Goal: Task Accomplishment & Management: Manage account settings

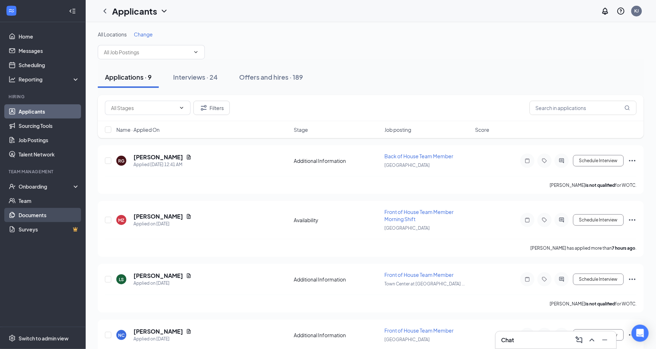
click at [191, 76] on div "Interviews · 24" at bounding box center [195, 76] width 45 height 9
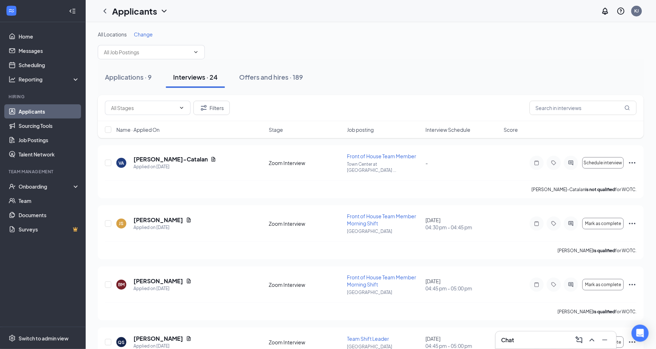
click at [442, 129] on span "Interview Schedule" at bounding box center [447, 129] width 45 height 7
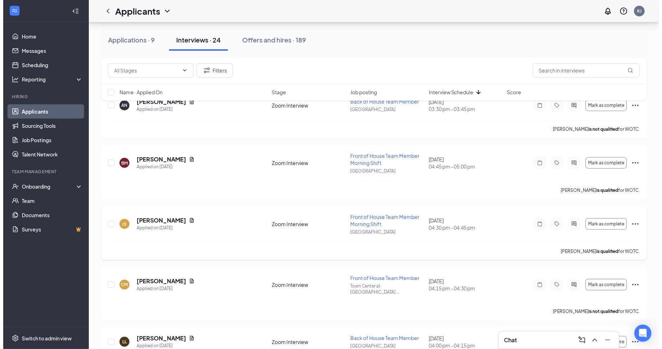
scroll to position [787, 0]
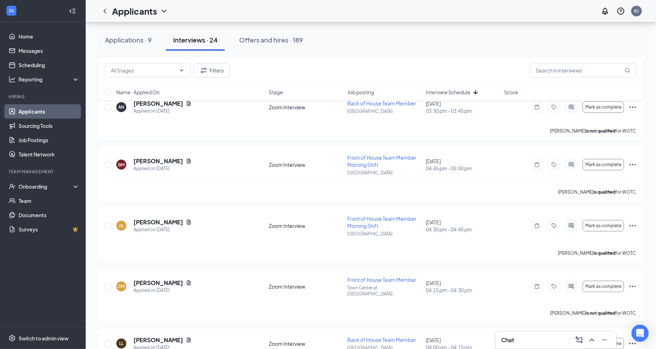
click at [152, 218] on h5 "[PERSON_NAME]" at bounding box center [158, 222] width 50 height 8
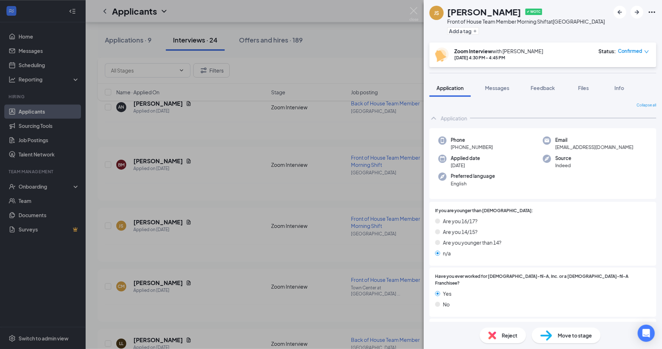
drag, startPoint x: 448, startPoint y: 12, endPoint x: 504, endPoint y: 12, distance: 56.0
click at [504, 12] on h1 "[PERSON_NAME]" at bounding box center [485, 12] width 74 height 12
click at [452, 11] on h1 "[PERSON_NAME]" at bounding box center [485, 12] width 74 height 12
drag, startPoint x: 448, startPoint y: 10, endPoint x: 506, endPoint y: 11, distance: 58.2
click at [506, 11] on div "JS Janeliz Santos ✔ WOTC Front of House Team Member Morning Shift at West Boca …" at bounding box center [518, 21] width 176 height 31
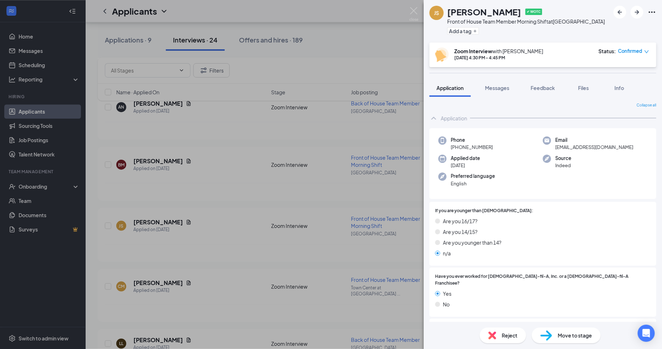
copy h1 "[PERSON_NAME]"
drag, startPoint x: 552, startPoint y: 149, endPoint x: 615, endPoint y: 148, distance: 63.2
click at [615, 148] on div "Email janediana20@icloud.com" at bounding box center [595, 143] width 105 height 15
copy span "janediana20@icloud.com"
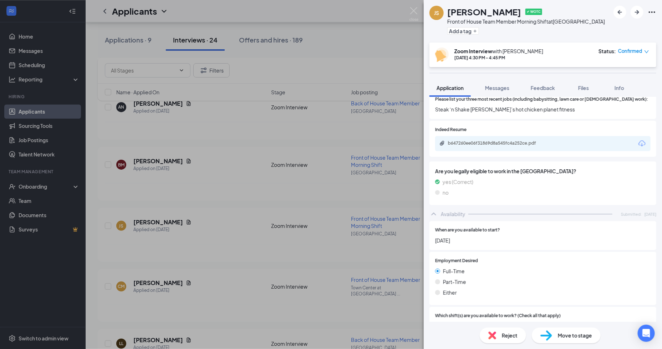
scroll to position [158, 0]
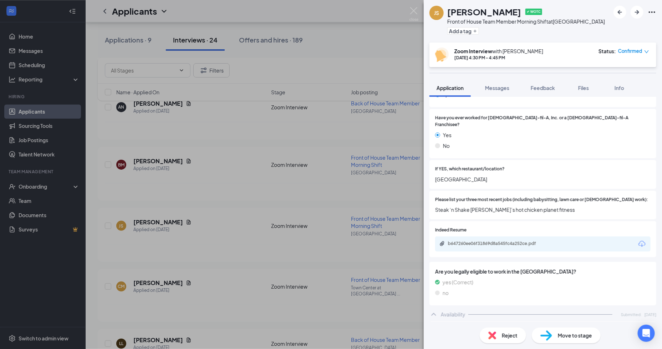
click at [494, 89] on span "Messages" at bounding box center [497, 88] width 24 height 6
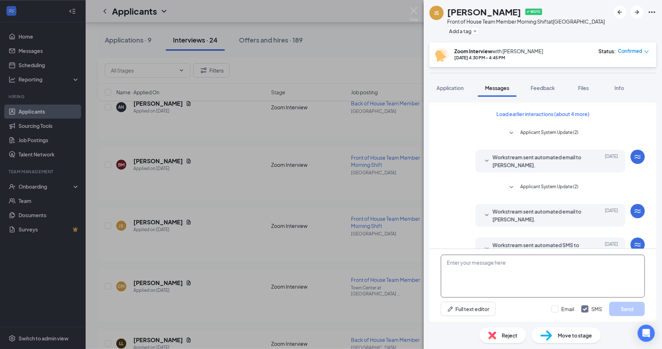
click at [463, 265] on textarea at bounding box center [543, 276] width 204 height 43
paste textarea "Kris Johnson is inviting you to a scheduled Zoom meeting. Topic: Janeliz Santos…"
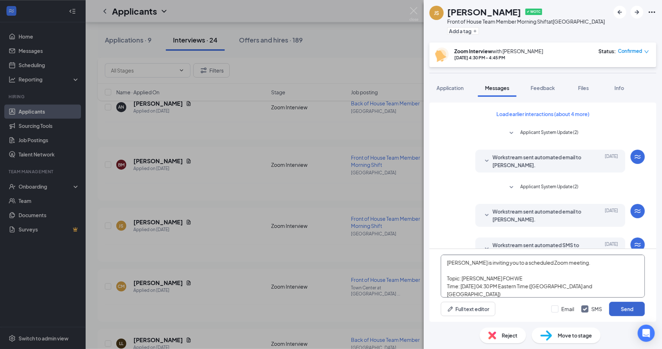
type textarea "Kris Johnson is inviting you to a scheduled Zoom meeting. Topic: Janeliz Santos…"
click at [626, 307] on button "Send" at bounding box center [628, 309] width 36 height 14
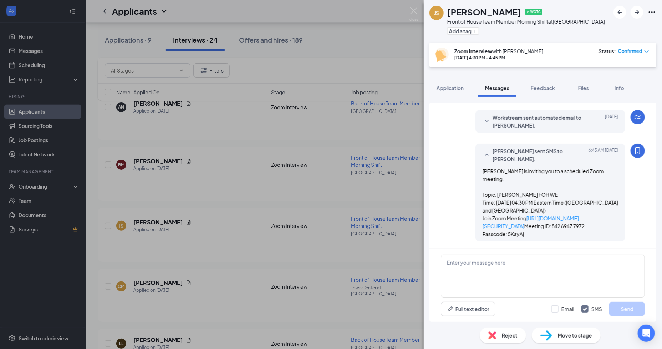
scroll to position [223, 0]
click at [414, 12] on img at bounding box center [414, 14] width 9 height 14
click at [413, 10] on img at bounding box center [414, 14] width 9 height 14
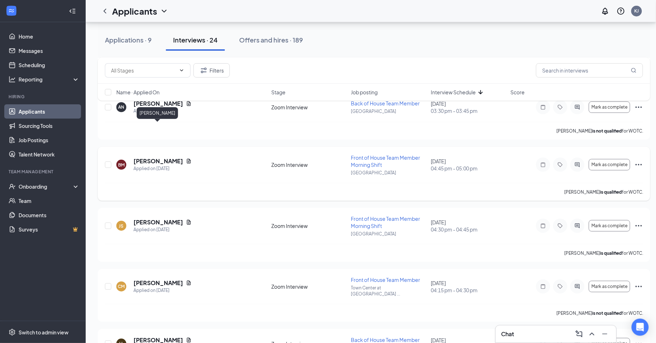
click at [157, 157] on h5 "[PERSON_NAME]" at bounding box center [158, 161] width 50 height 8
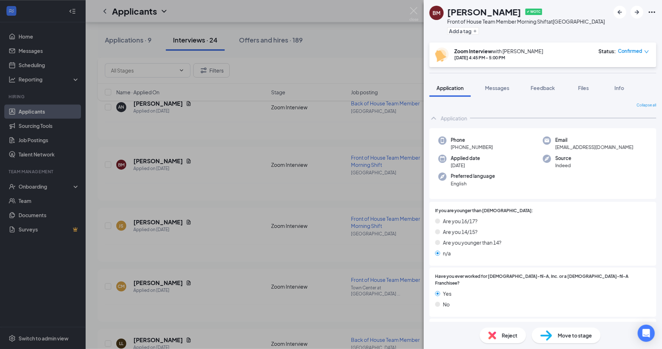
drag, startPoint x: 449, startPoint y: 12, endPoint x: 514, endPoint y: 15, distance: 64.7
click at [514, 15] on h1 "[PERSON_NAME]" at bounding box center [485, 12] width 74 height 12
drag, startPoint x: 553, startPoint y: 148, endPoint x: 622, endPoint y: 148, distance: 69.6
click at [622, 148] on div "Email brittanymattear20@gmail.com" at bounding box center [595, 143] width 105 height 15
copy span "brittanymattear20@gmail.com"
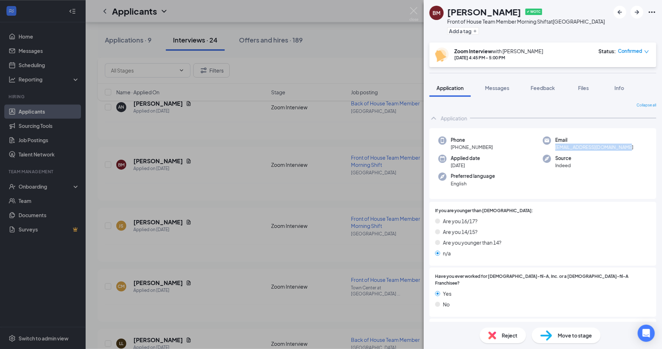
click at [505, 89] on span "Messages" at bounding box center [497, 88] width 24 height 6
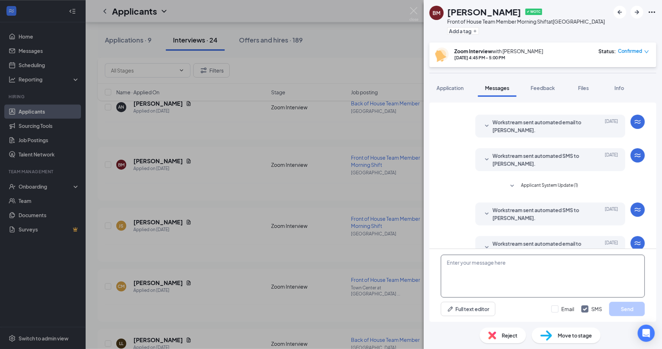
scroll to position [103, 0]
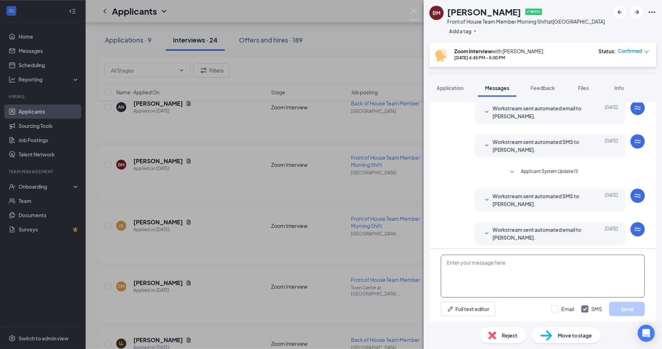
click at [462, 270] on textarea at bounding box center [543, 276] width 204 height 43
paste textarea "Kris Johnson is inviting you to a scheduled Zoom meeting. Topic: Brittany Matte…"
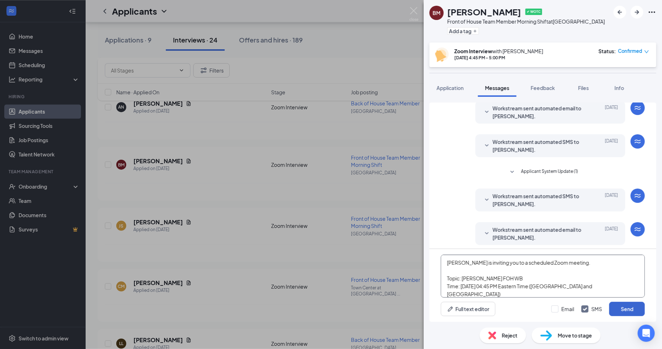
type textarea "Kris Johnson is inviting you to a scheduled Zoom meeting. Topic: Brittany Matte…"
click at [622, 306] on button "Send" at bounding box center [628, 309] width 36 height 14
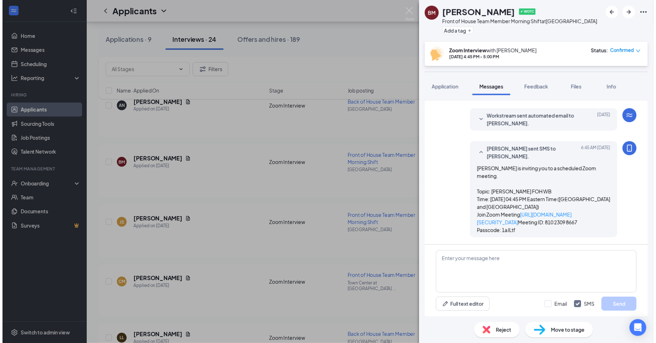
scroll to position [223, 0]
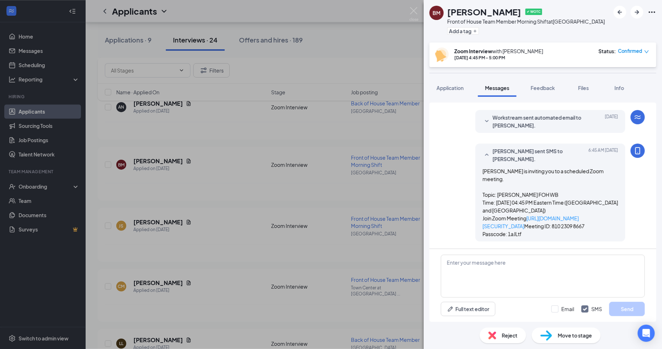
click at [415, 14] on img at bounding box center [414, 14] width 9 height 14
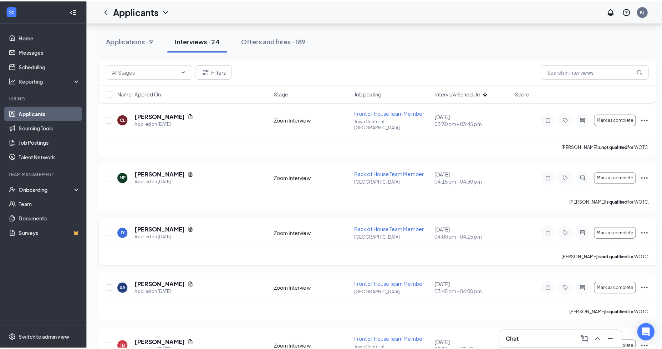
scroll to position [103, 0]
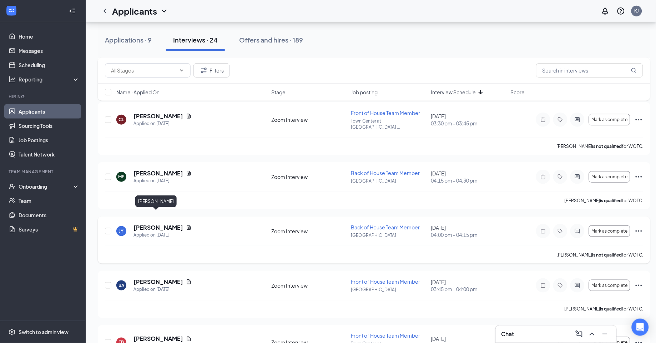
click at [153, 223] on h5 "[PERSON_NAME]" at bounding box center [158, 227] width 50 height 8
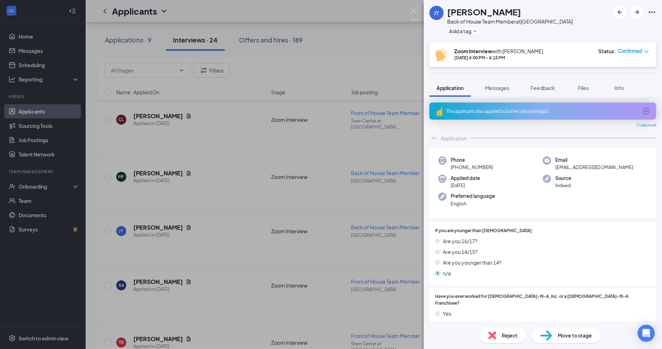
click at [484, 109] on div "This applicant also applied to 1 other job posting(s)" at bounding box center [542, 111] width 191 height 6
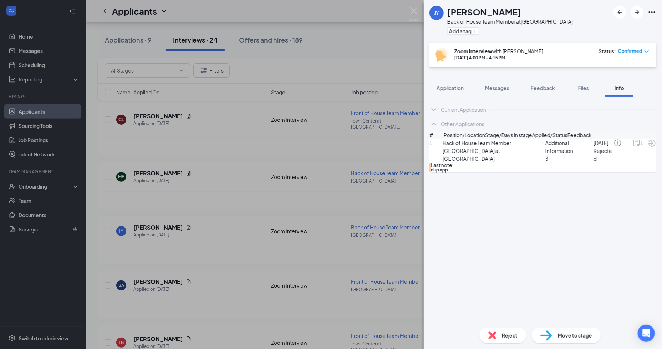
click at [648, 147] on icon "ArrowCircle" at bounding box center [652, 143] width 9 height 9
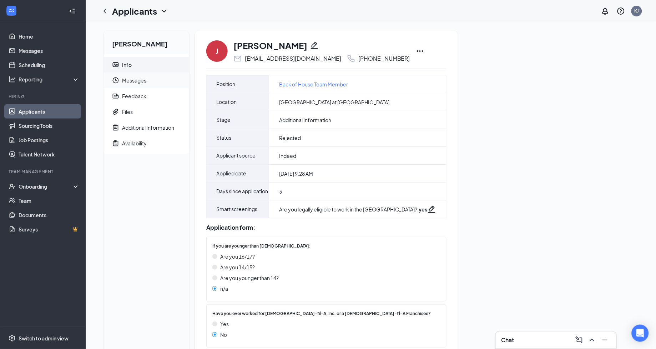
click at [127, 82] on span "Messages" at bounding box center [152, 80] width 61 height 16
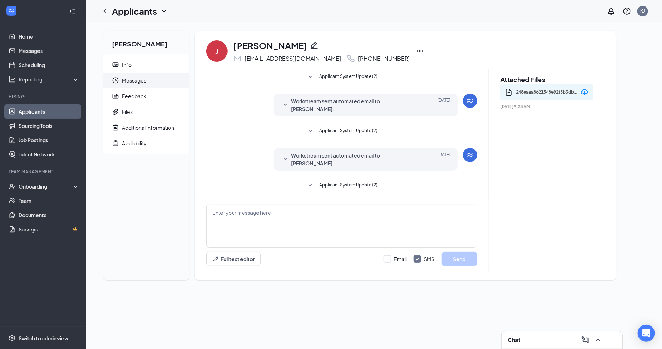
click at [356, 101] on span "Workstream sent automated email to [PERSON_NAME]." at bounding box center [354, 105] width 127 height 16
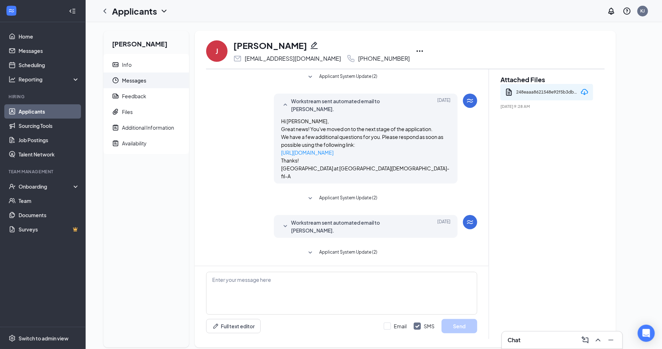
click at [352, 218] on span "Workstream sent automated email to [PERSON_NAME]." at bounding box center [354, 226] width 127 height 16
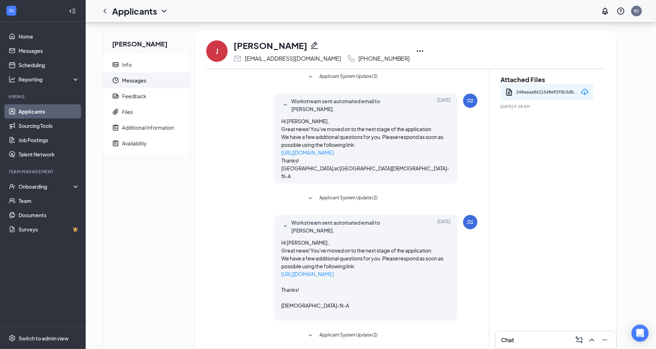
scroll to position [68, 0]
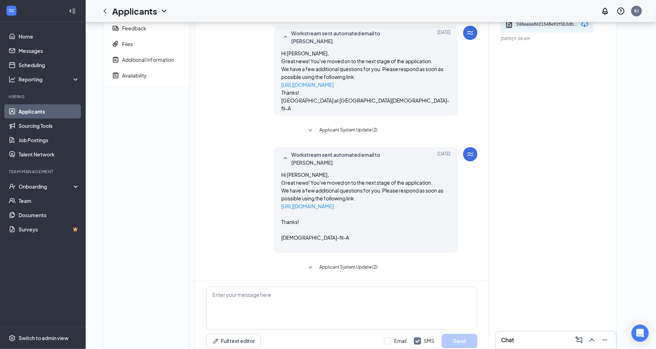
click at [338, 263] on span "Applicant System Update (2)" at bounding box center [348, 267] width 58 height 9
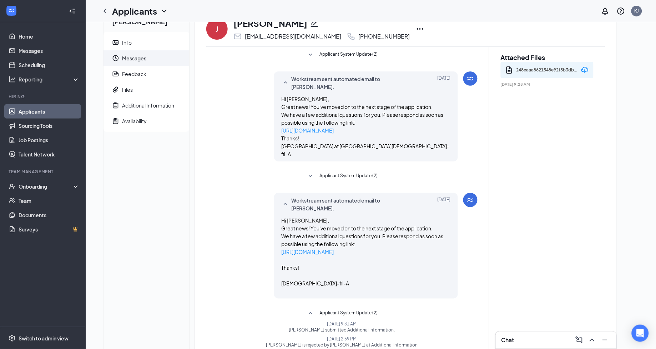
scroll to position [0, 0]
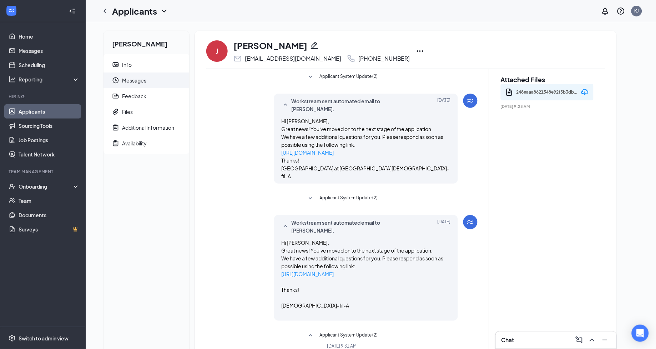
click at [28, 111] on link "Applicants" at bounding box center [49, 111] width 61 height 14
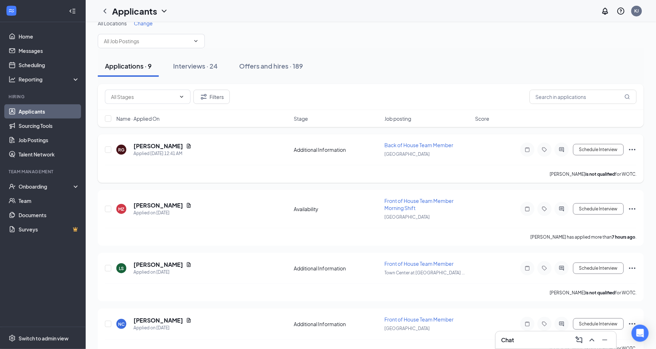
scroll to position [2, 0]
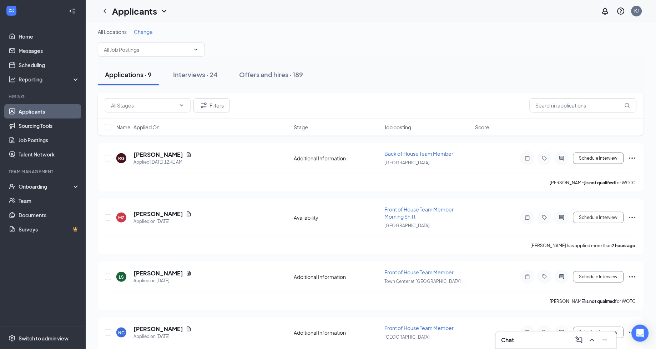
click at [150, 126] on span "Name · Applied On" at bounding box center [137, 127] width 43 height 7
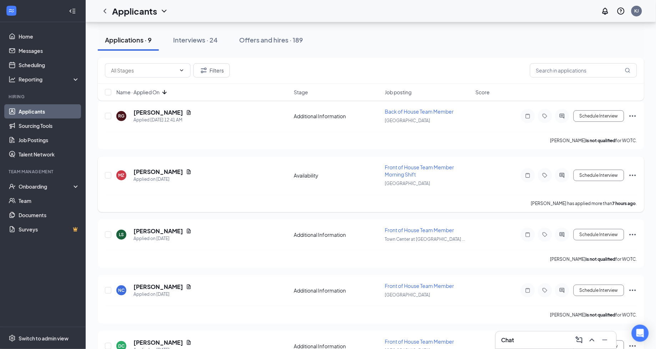
scroll to position [298, 0]
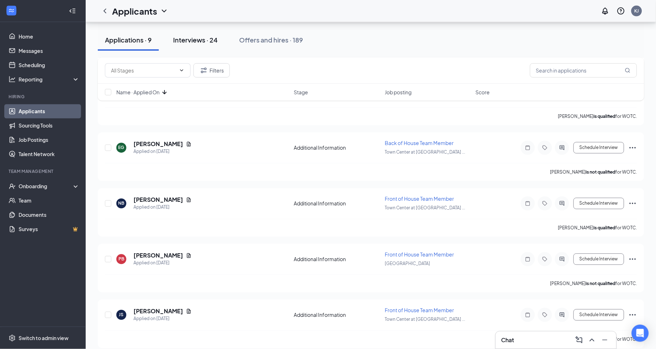
click at [197, 41] on div "Interviews · 24" at bounding box center [195, 39] width 45 height 9
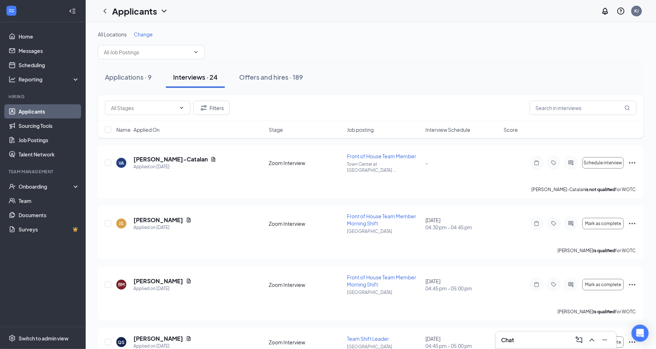
click at [138, 130] on span "Name · Applied On" at bounding box center [137, 129] width 43 height 7
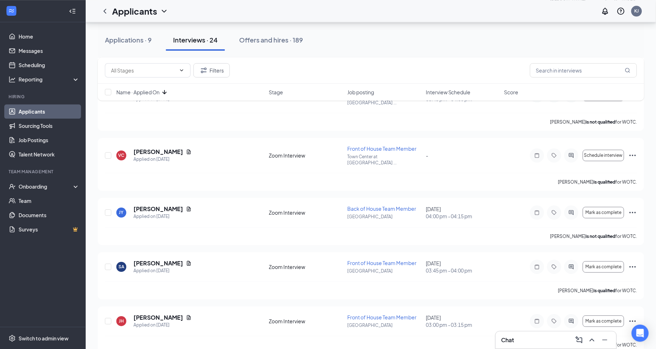
scroll to position [460, 0]
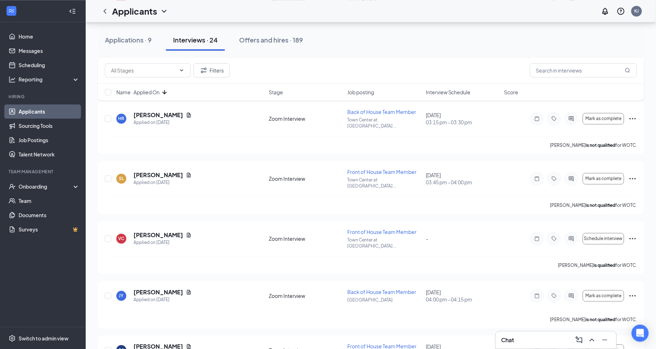
click at [447, 90] on span "Interview Schedule" at bounding box center [448, 92] width 45 height 7
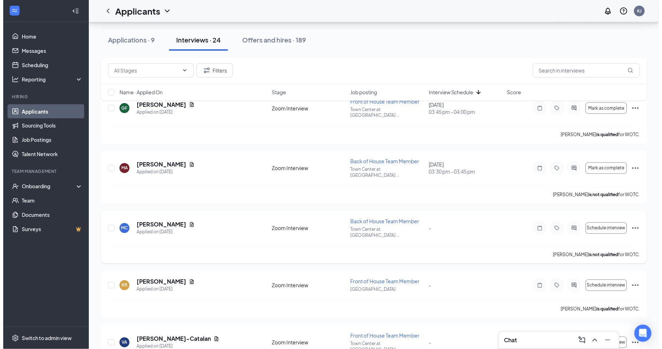
scroll to position [1103, 0]
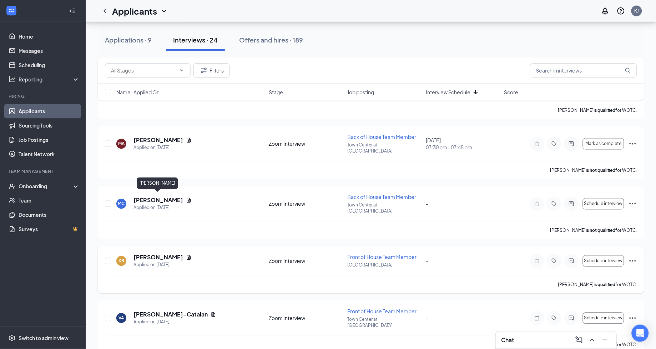
click at [162, 253] on h5 "[PERSON_NAME]" at bounding box center [158, 257] width 50 height 8
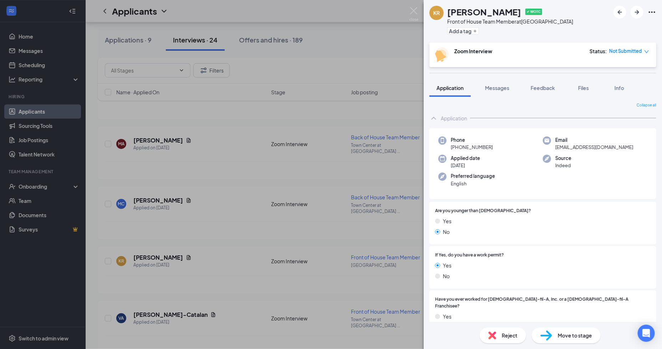
click at [506, 337] on span "Reject" at bounding box center [510, 335] width 16 height 8
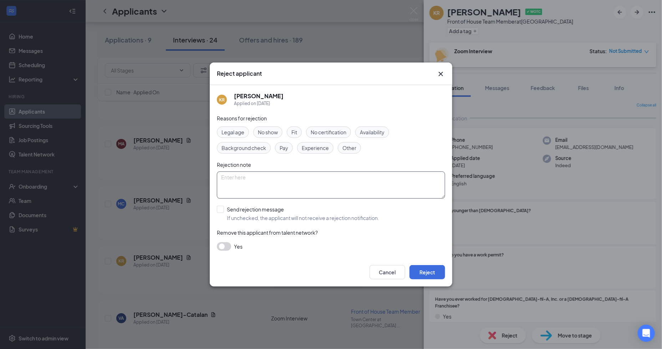
click at [223, 176] on textarea at bounding box center [331, 184] width 228 height 27
type textarea "did not schedule zoom interview"
click at [223, 210] on div at bounding box center [220, 209] width 7 height 7
click at [223, 210] on input "Send rejection message If unchecked, the applicant will not receive a rejection…" at bounding box center [298, 214] width 162 height 16
checkbox input "true"
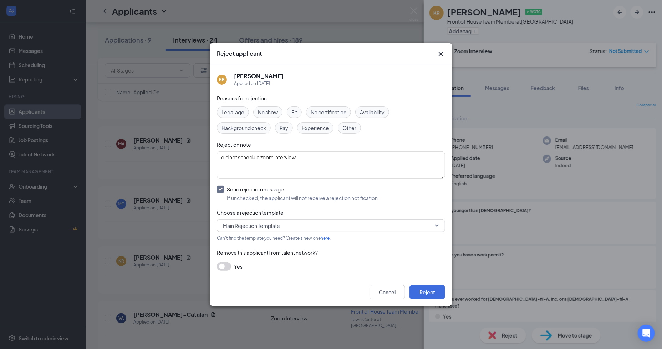
drag, startPoint x: 427, startPoint y: 292, endPoint x: 419, endPoint y: 302, distance: 13.5
click at [428, 292] on button "Reject" at bounding box center [428, 292] width 36 height 14
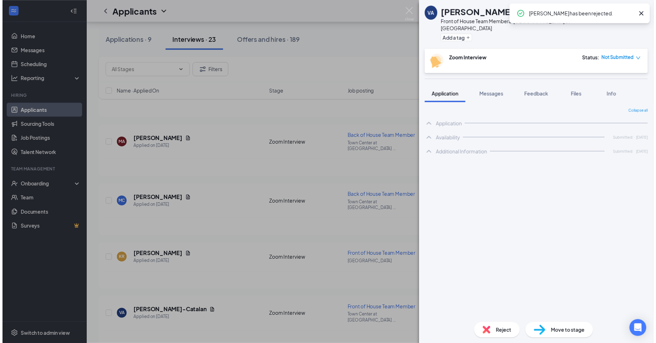
scroll to position [1049, 0]
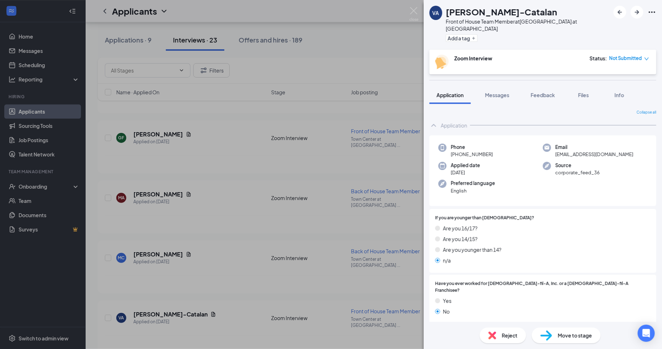
click at [417, 5] on div "VA [PERSON_NAME]-Catalan Front of House Team Member at [GEOGRAPHIC_DATA] at [GE…" at bounding box center [331, 174] width 662 height 349
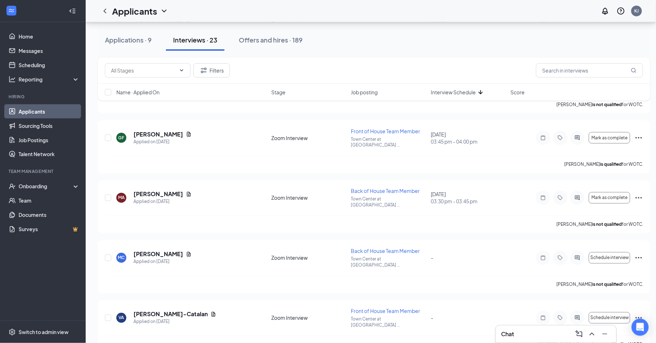
click at [416, 9] on div "Applicants KJ" at bounding box center [371, 11] width 570 height 22
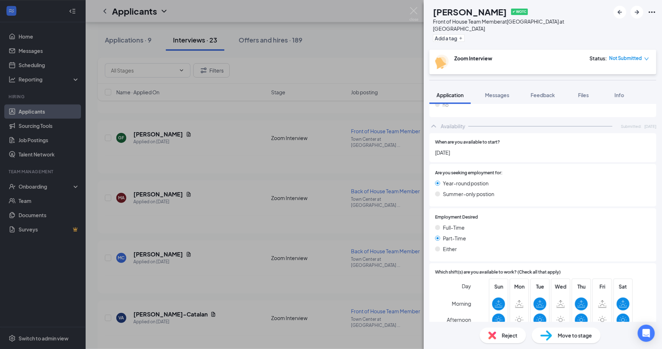
scroll to position [448, 0]
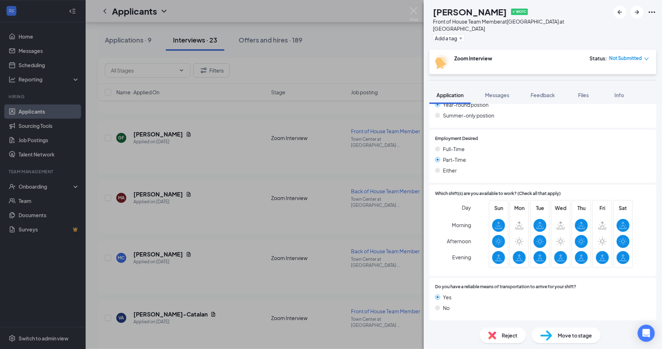
click at [506, 332] on span "Reject" at bounding box center [510, 335] width 16 height 8
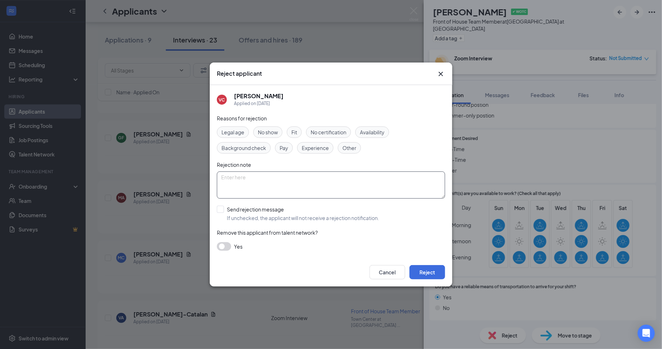
click at [261, 182] on textarea at bounding box center [331, 184] width 228 height 27
type textarea "did not schedule zoom interview"
click at [221, 209] on input "Send rejection message If unchecked, the applicant will not receive a rejection…" at bounding box center [298, 214] width 162 height 16
checkbox input "true"
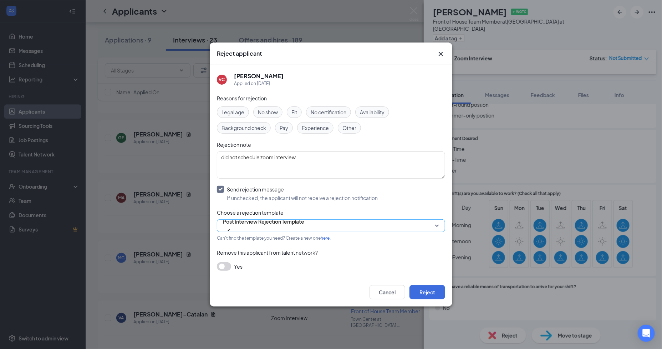
click at [260, 224] on span "Post Interview Rejection Template" at bounding box center [263, 221] width 81 height 11
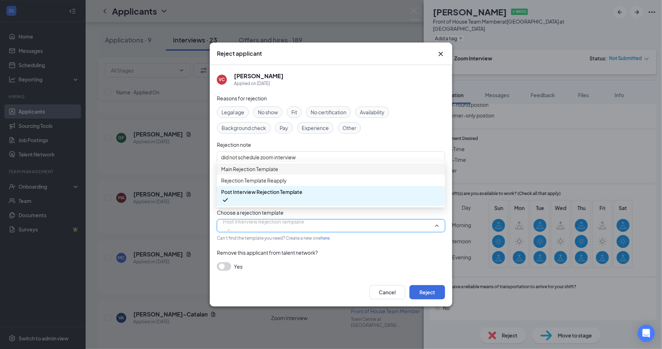
click at [278, 173] on span "Main Rejection Template" at bounding box center [249, 169] width 57 height 8
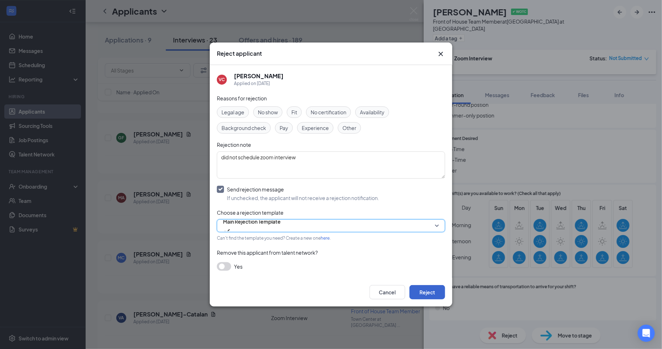
click at [430, 291] on button "Reject" at bounding box center [428, 292] width 36 height 14
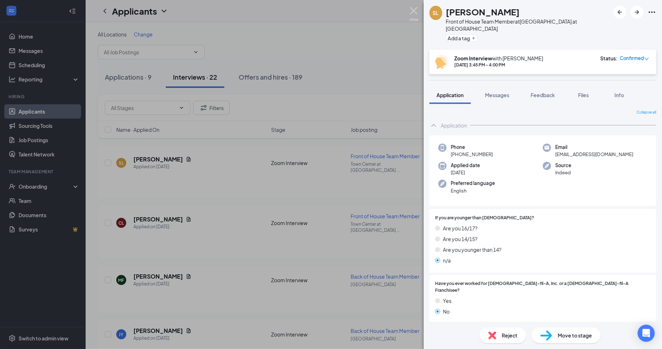
click at [412, 8] on img at bounding box center [414, 14] width 9 height 14
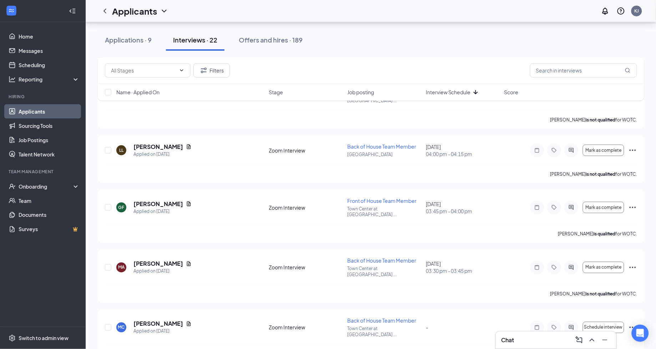
scroll to position [996, 0]
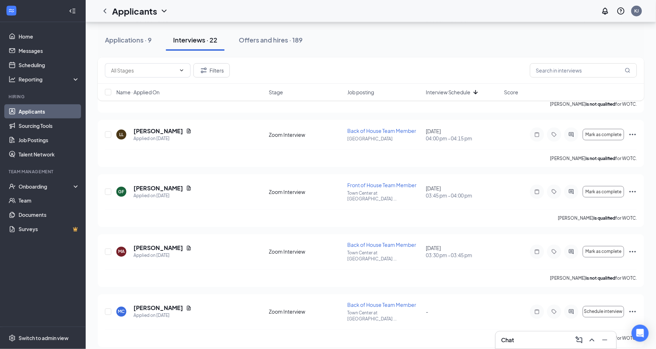
click at [25, 111] on link "Applicants" at bounding box center [49, 111] width 61 height 14
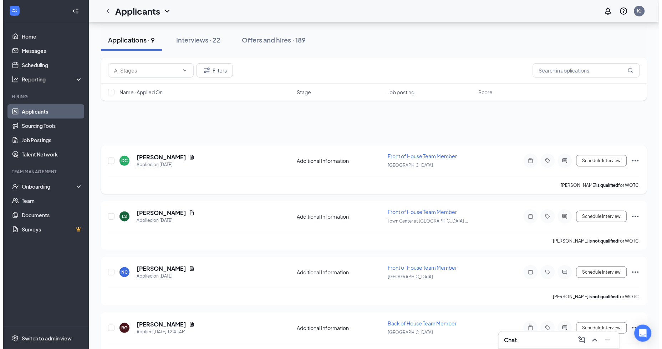
scroll to position [298, 0]
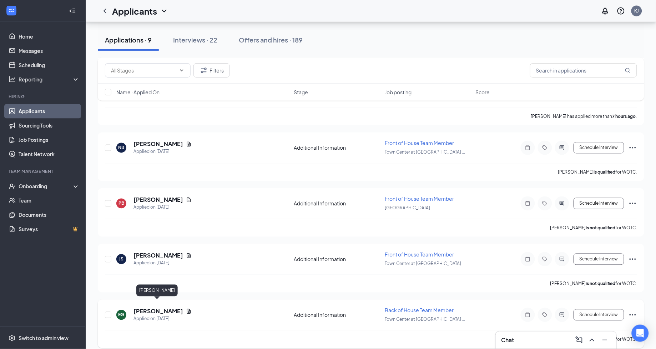
click at [155, 307] on h5 "[PERSON_NAME]" at bounding box center [158, 311] width 50 height 8
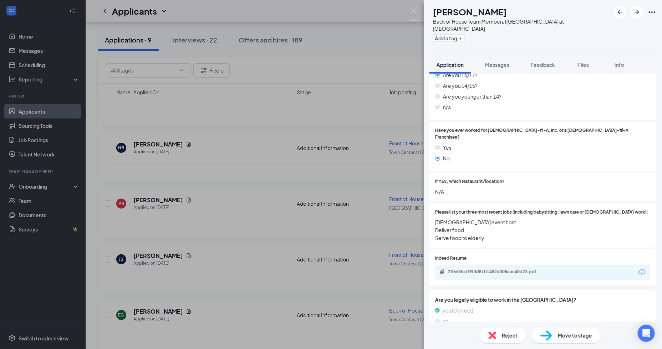
scroll to position [211, 0]
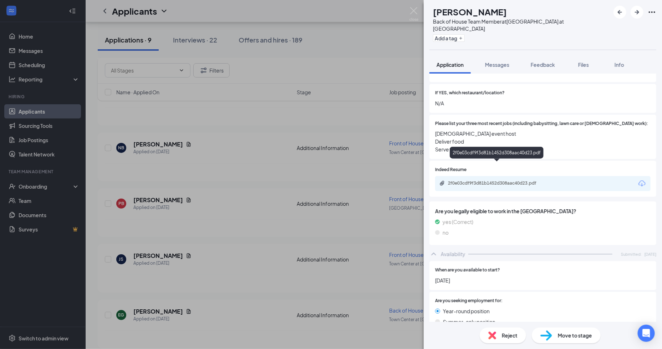
click at [494, 180] on div "2f0e03cdf9f3d81b1452d308aac40d23.pdf" at bounding box center [498, 183] width 100 height 6
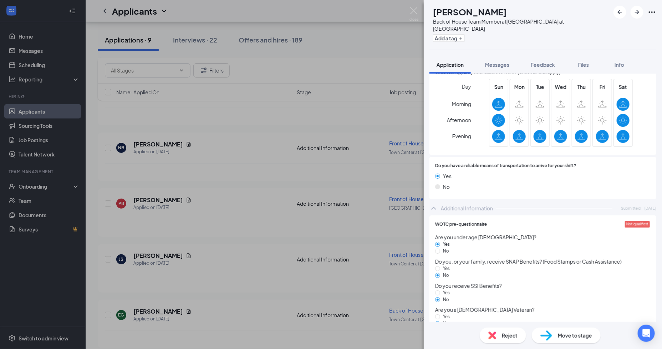
scroll to position [537, 0]
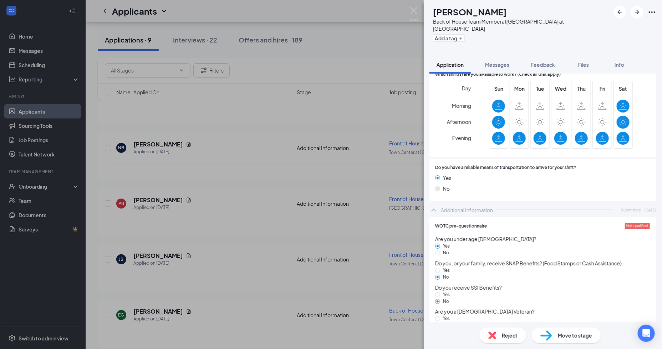
click at [573, 331] on div "Move to stage" at bounding box center [566, 335] width 69 height 16
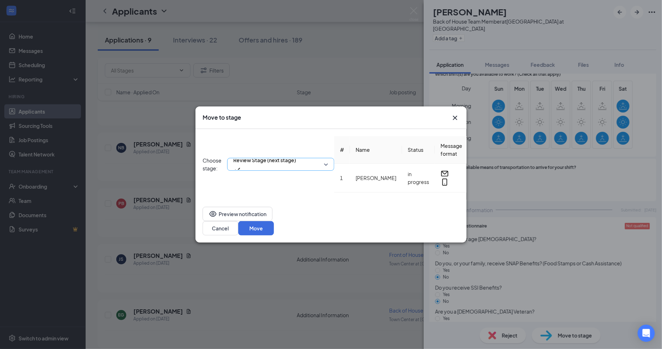
click at [280, 155] on span "Review Stage (next stage)" at bounding box center [264, 160] width 63 height 11
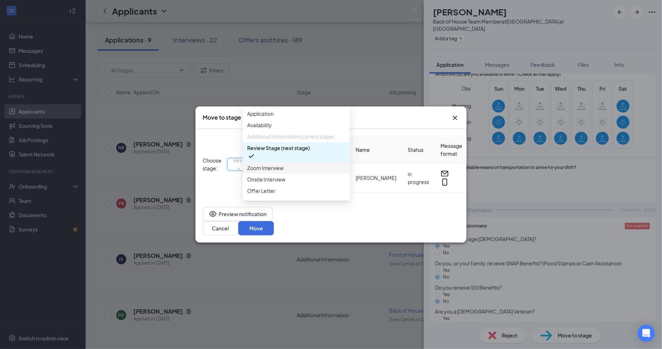
click at [268, 172] on span "Zoom Interview" at bounding box center [265, 168] width 36 height 8
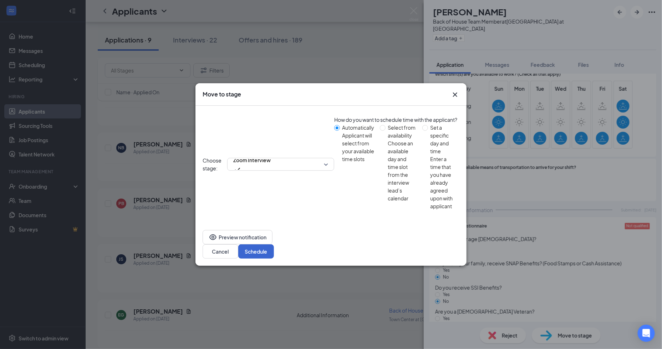
click at [274, 244] on button "Schedule" at bounding box center [256, 251] width 36 height 14
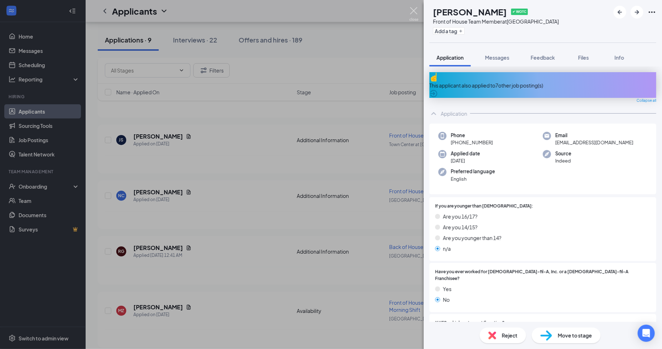
click at [413, 11] on img at bounding box center [414, 14] width 9 height 14
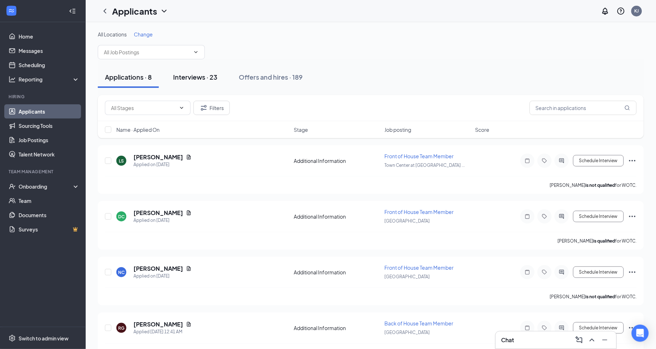
click at [204, 75] on div "Interviews · 23" at bounding box center [195, 76] width 44 height 9
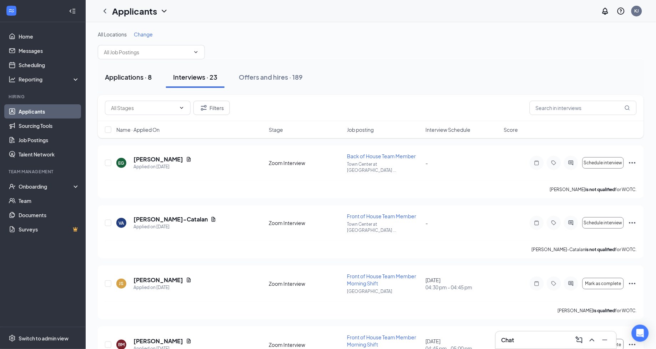
click at [128, 74] on div "Applications · 8" at bounding box center [128, 76] width 47 height 9
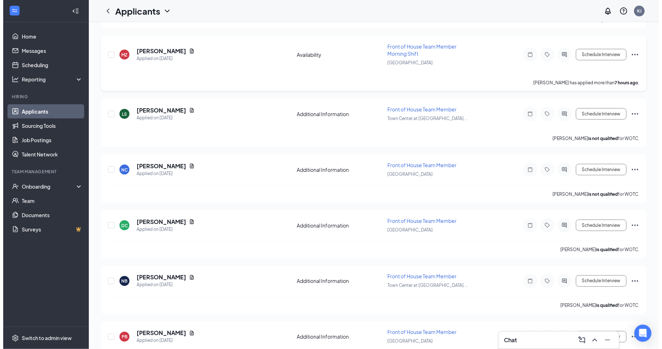
scroll to position [243, 0]
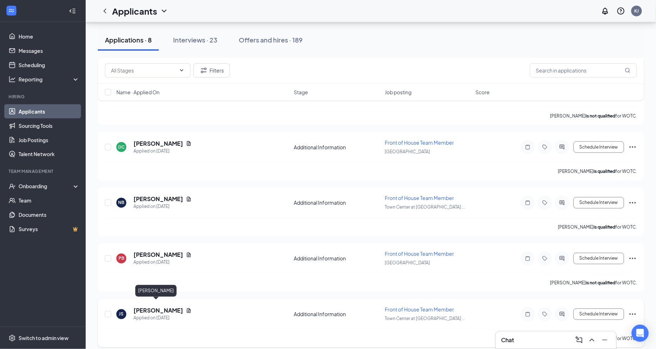
click at [151, 307] on h5 "[PERSON_NAME]" at bounding box center [158, 311] width 50 height 8
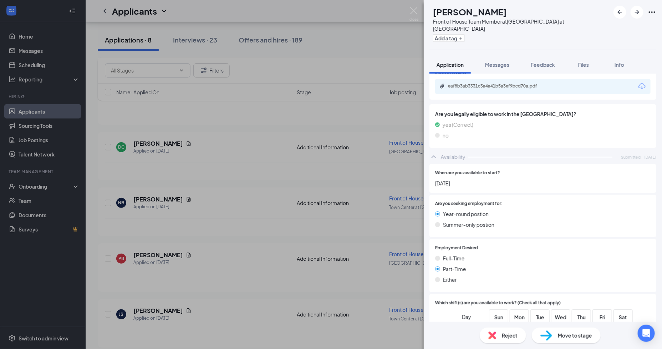
scroll to position [249, 0]
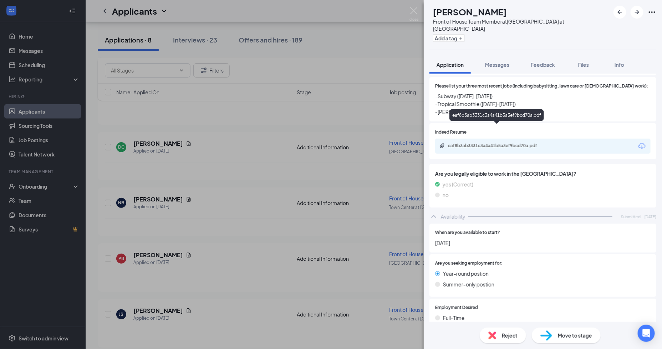
click at [490, 143] on div "eaf8b3ab3331c3a4a41b5a3ef9bcd70a.pdf" at bounding box center [498, 146] width 100 height 6
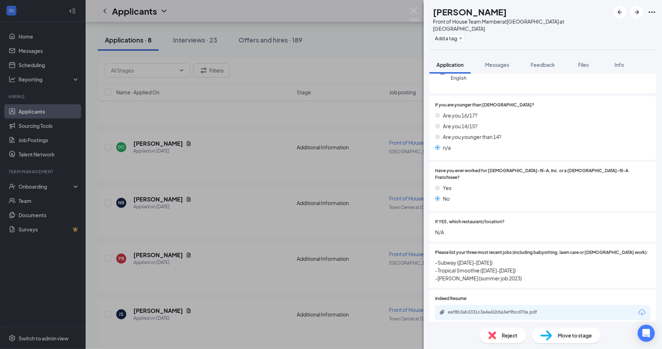
scroll to position [69, 0]
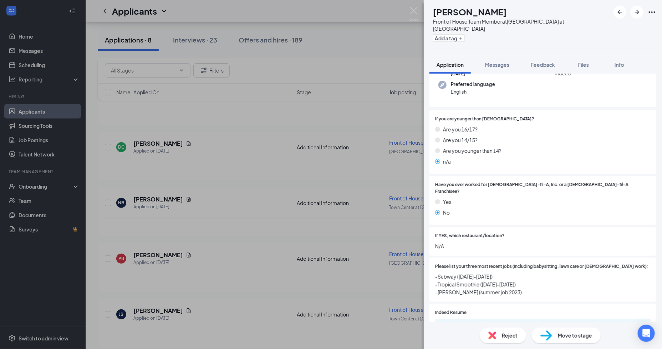
click at [149, 250] on div "JS [PERSON_NAME] Front of House Team Member at [GEOGRAPHIC_DATA] at [GEOGRAPHIC…" at bounding box center [331, 174] width 662 height 349
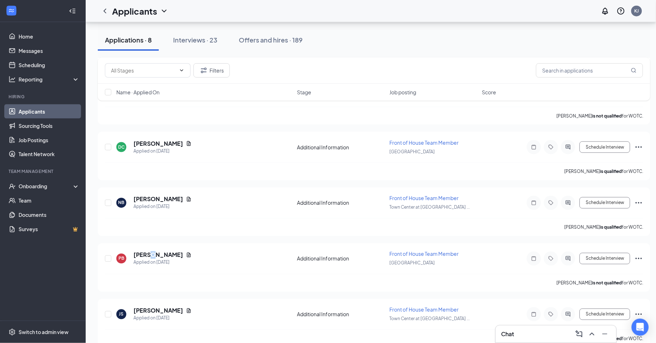
click at [149, 251] on h5 "[PERSON_NAME]" at bounding box center [158, 255] width 50 height 8
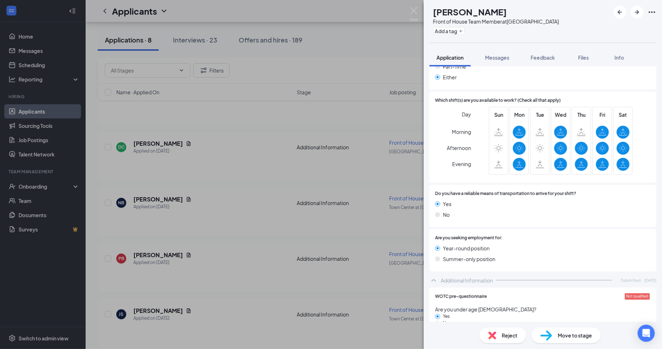
scroll to position [579, 0]
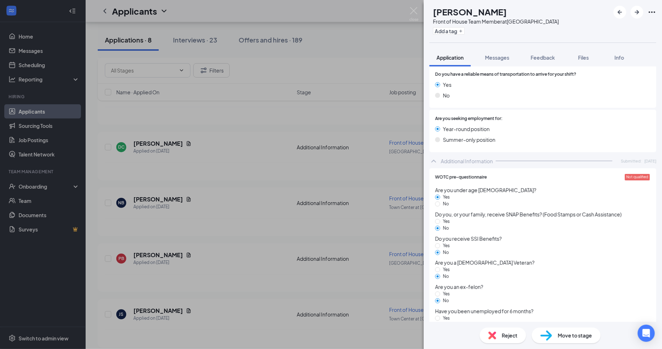
click at [516, 337] on span "Reject" at bounding box center [510, 335] width 16 height 8
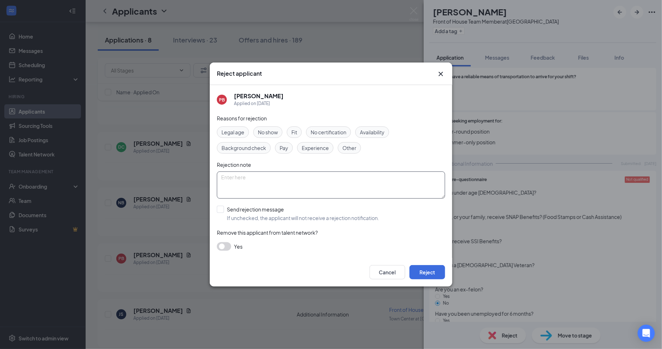
click at [296, 178] on textarea at bounding box center [331, 184] width 228 height 27
type textarea ","
type textarea "minor no positions avail"
click at [218, 206] on input "Send rejection message If unchecked, the applicant will not receive a rejection…" at bounding box center [298, 214] width 162 height 16
checkbox input "true"
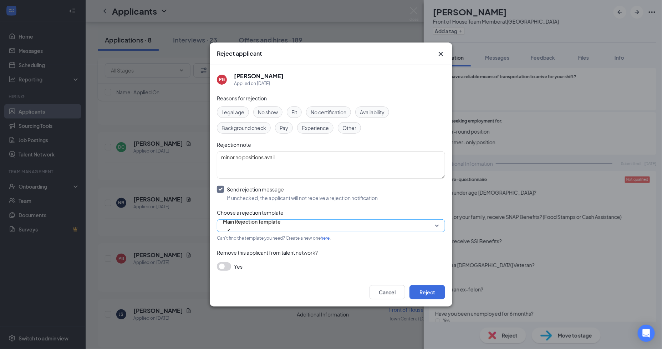
click at [256, 227] on span "Main Rejection Template" at bounding box center [252, 221] width 58 height 11
drag, startPoint x: 256, startPoint y: 227, endPoint x: 261, endPoint y: 228, distance: 5.0
click at [256, 227] on span "Main Rejection Template" at bounding box center [252, 221] width 58 height 11
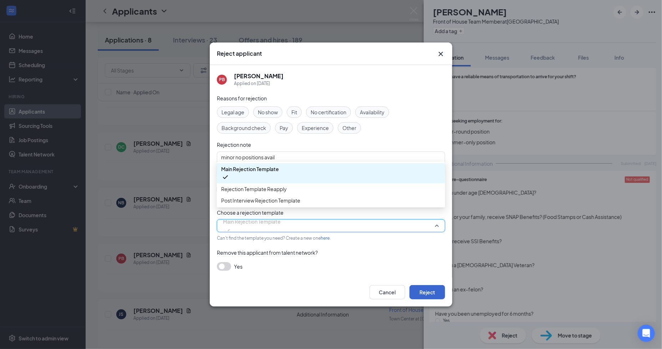
click at [427, 287] on button "Reject" at bounding box center [428, 292] width 36 height 14
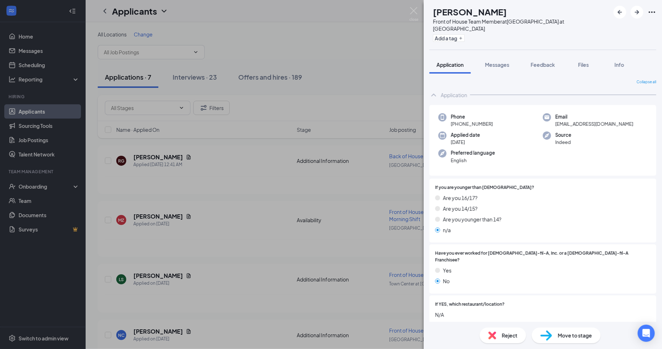
click at [189, 166] on div "JS [PERSON_NAME] Front of House Team Member at [GEOGRAPHIC_DATA] at [GEOGRAPHIC…" at bounding box center [331, 174] width 662 height 349
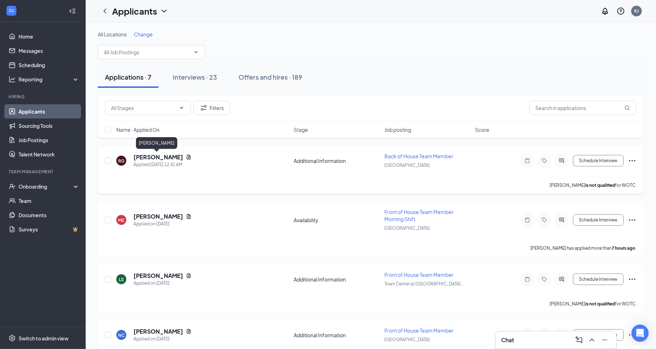
click at [148, 159] on h5 "[PERSON_NAME]" at bounding box center [158, 157] width 50 height 8
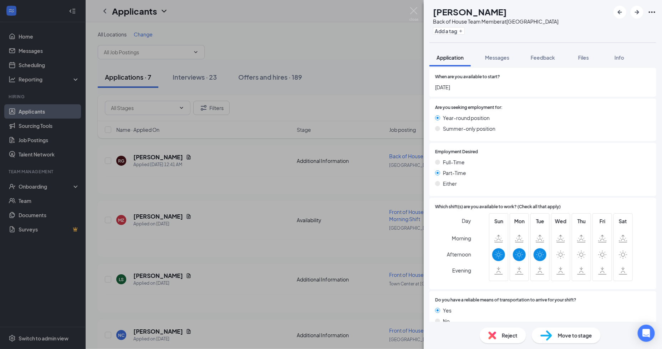
scroll to position [309, 0]
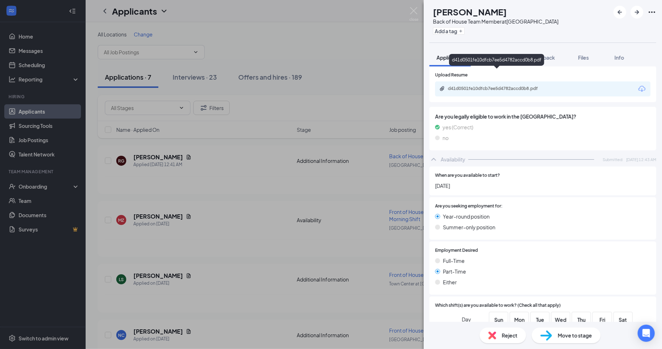
click at [479, 86] on div "d41d0501fe10dfcb7ee5d4782accd0b8.pdf" at bounding box center [498, 89] width 100 height 6
click at [502, 336] on div "Reject" at bounding box center [503, 335] width 46 height 16
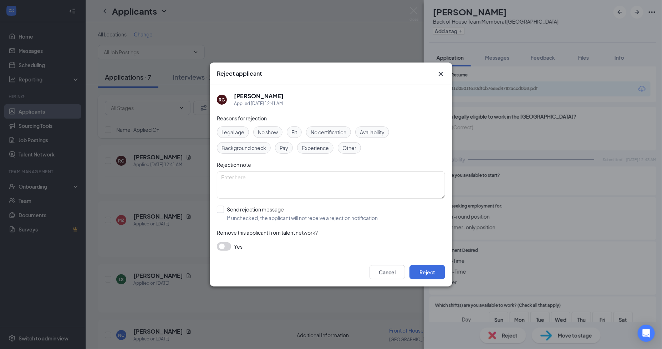
click at [377, 132] on span "Availability" at bounding box center [372, 132] width 25 height 8
click at [382, 133] on span "Availability" at bounding box center [372, 132] width 25 height 8
click at [368, 133] on span "Availability" at bounding box center [372, 132] width 25 height 8
click at [219, 210] on div at bounding box center [220, 209] width 7 height 7
click at [219, 210] on input "Send rejection message If unchecked, the applicant will not receive a rejection…" at bounding box center [298, 214] width 162 height 16
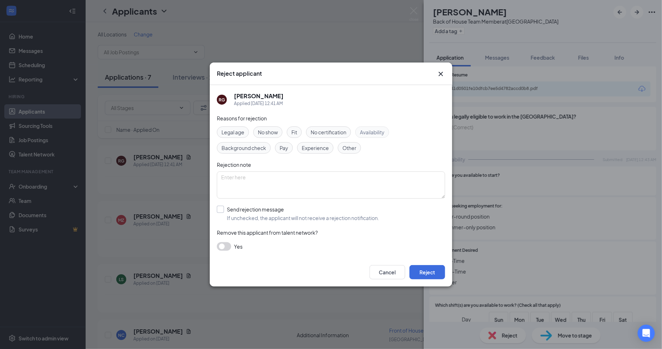
checkbox input "true"
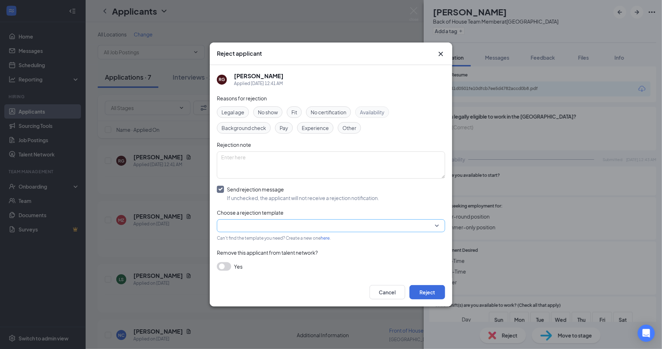
click at [263, 227] on input "search" at bounding box center [328, 226] width 215 height 12
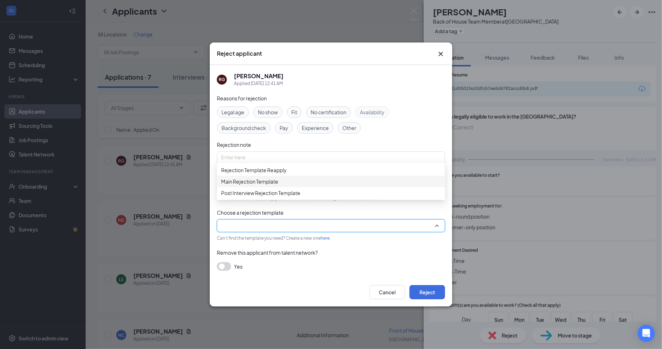
click at [241, 185] on span "Main Rejection Template" at bounding box center [249, 181] width 57 height 8
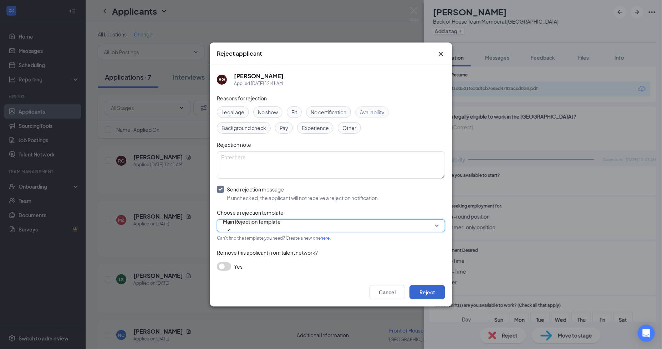
click at [424, 286] on button "Reject" at bounding box center [428, 292] width 36 height 14
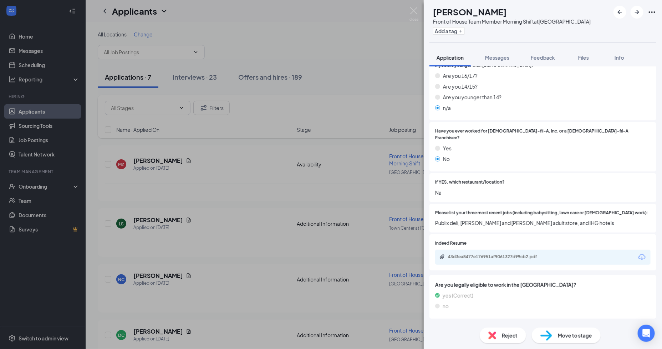
scroll to position [117, 0]
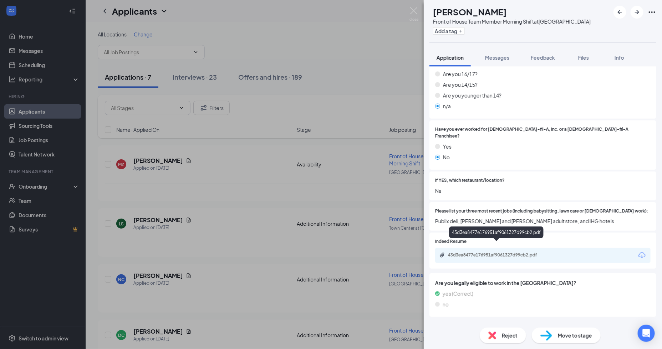
click at [499, 252] on div "43d3ea8477e176951af9061327d99cb2.pdf" at bounding box center [498, 255] width 100 height 6
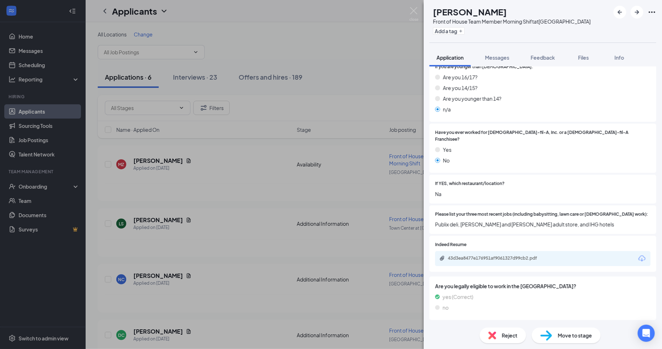
click at [504, 336] on span "Reject" at bounding box center [510, 335] width 16 height 8
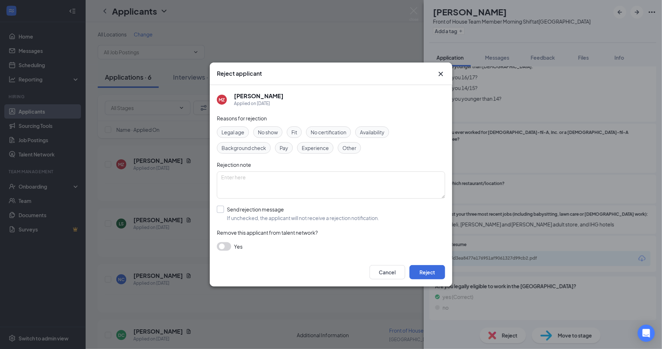
click at [221, 209] on input "Send rejection message If unchecked, the applicant will not receive a rejection…" at bounding box center [298, 214] width 162 height 16
checkbox input "true"
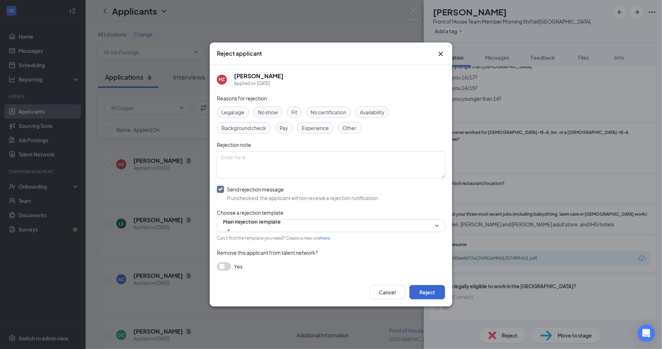
click at [436, 291] on button "Reject" at bounding box center [428, 292] width 36 height 14
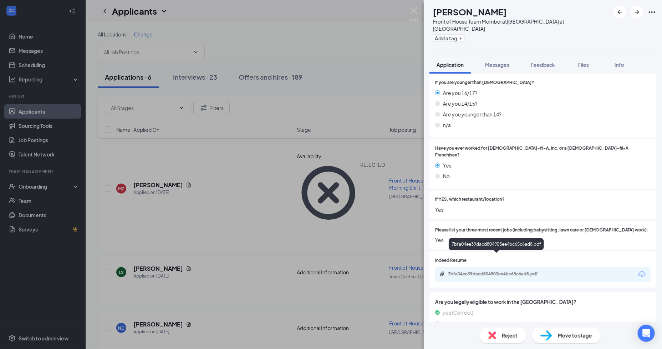
scroll to position [183, 0]
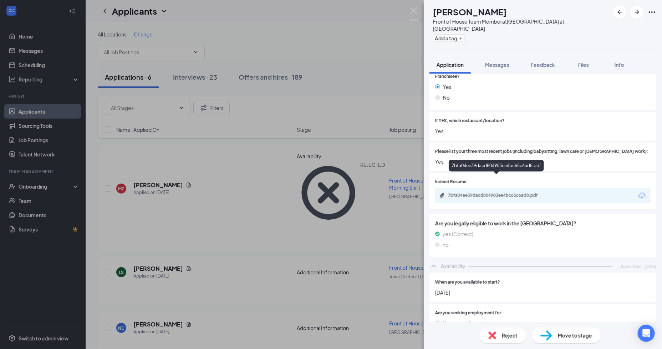
click at [479, 192] on div "7bfa04ee39dacd804903ee4bc65c6ad8.pdf" at bounding box center [498, 195] width 116 height 7
click at [507, 332] on span "Reject" at bounding box center [510, 335] width 16 height 8
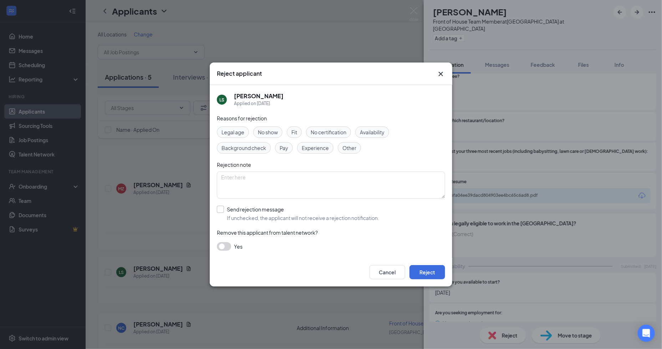
click at [223, 210] on div at bounding box center [220, 209] width 7 height 7
click at [223, 210] on input "Send rejection message If unchecked, the applicant will not receive a rejection…" at bounding box center [298, 214] width 162 height 16
checkbox input "true"
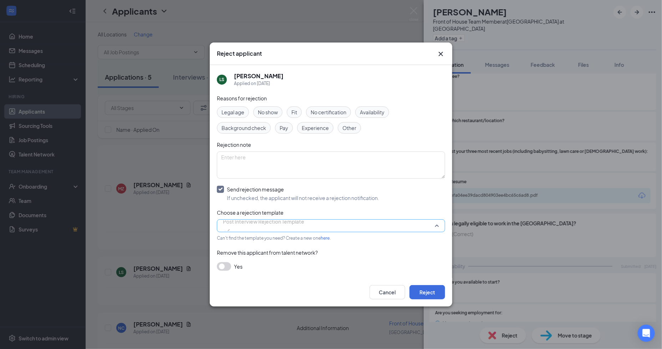
click at [254, 224] on span "Post Interview Rejection Template" at bounding box center [263, 221] width 81 height 11
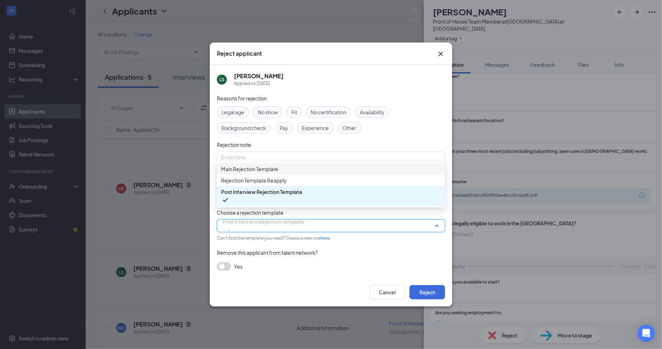
click at [274, 172] on span "Main Rejection Template" at bounding box center [249, 169] width 57 height 8
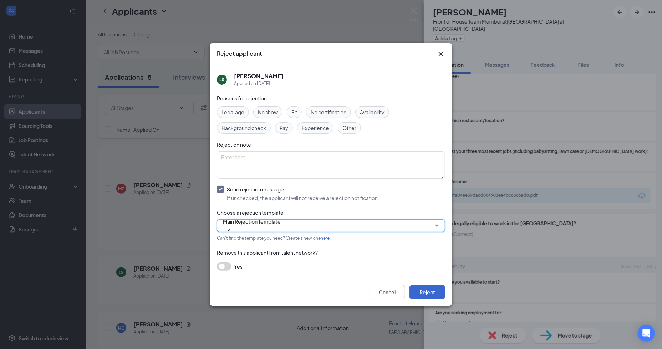
click at [425, 291] on button "Reject" at bounding box center [428, 292] width 36 height 14
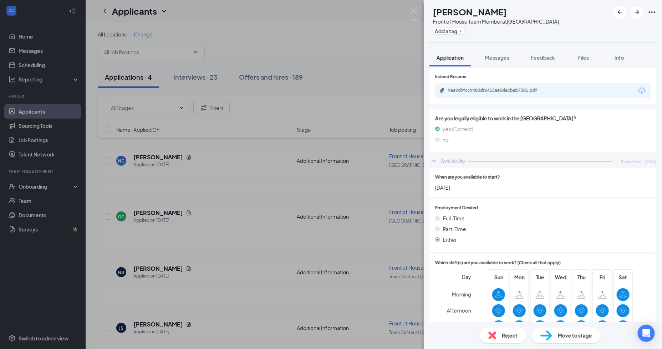
scroll to position [225, 0]
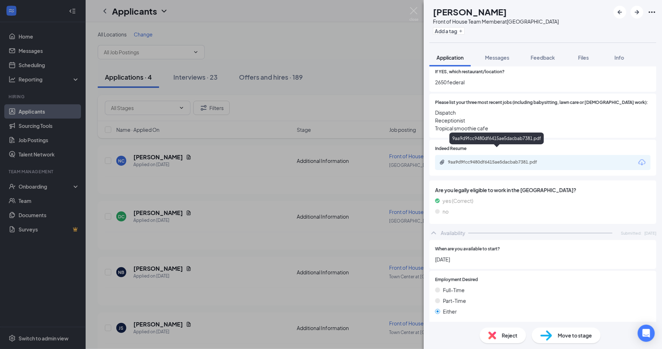
click at [474, 159] on div "9aa9d9fcc9480df6415ae5dacbab7381.pdf" at bounding box center [498, 162] width 100 height 6
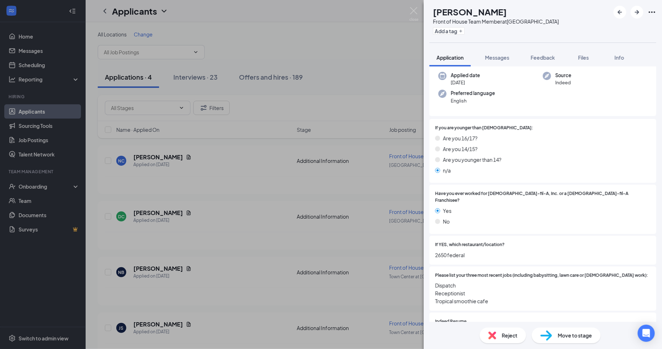
scroll to position [0, 0]
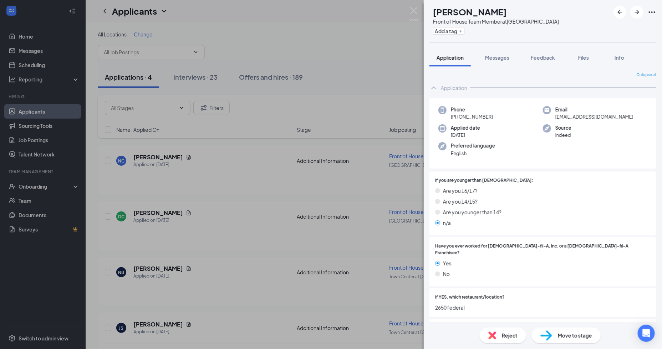
click at [498, 342] on div "Reject" at bounding box center [503, 335] width 46 height 16
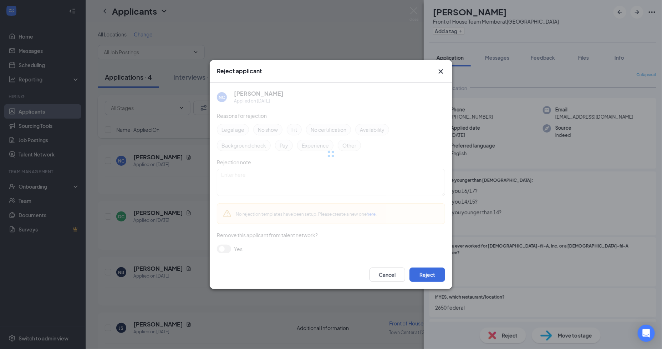
click at [501, 336] on div "Reject applicant NC [PERSON_NAME] Chance Applied on [DATE] Reasons for rejectio…" at bounding box center [331, 174] width 662 height 349
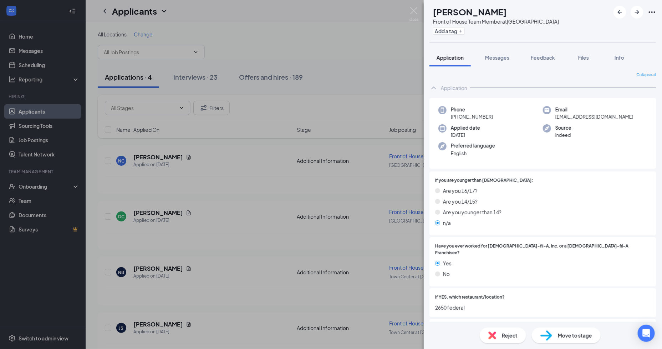
click at [501, 336] on div "Reject" at bounding box center [503, 335] width 46 height 16
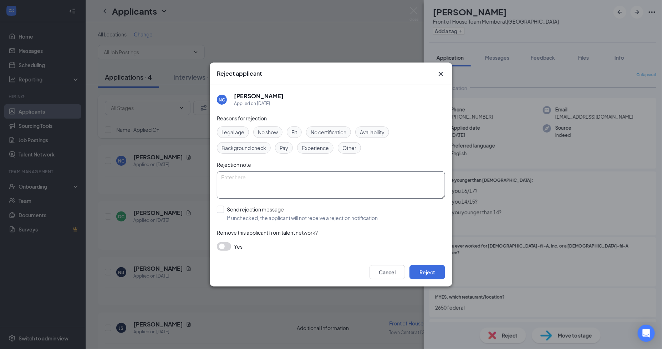
click at [278, 178] on textarea at bounding box center [331, 184] width 228 height 27
type textarea "l"
click at [428, 269] on button "Reject" at bounding box center [428, 272] width 36 height 14
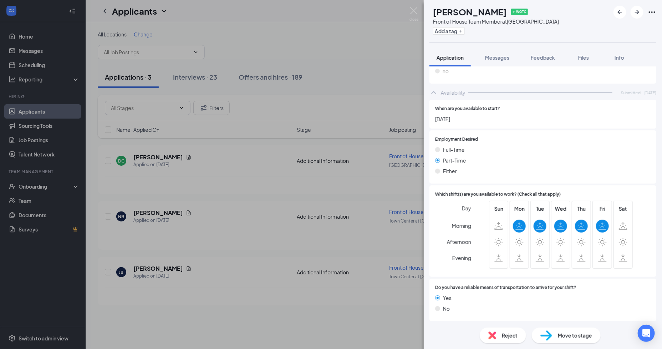
scroll to position [235, 0]
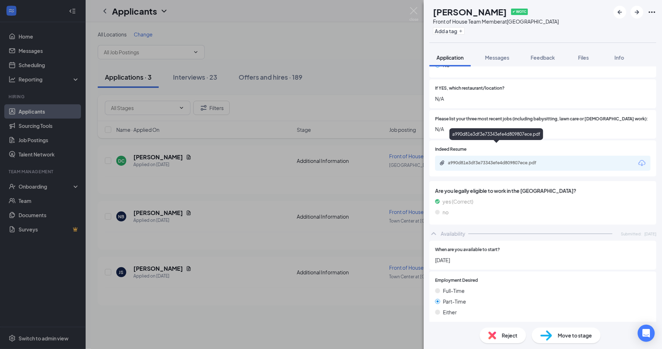
click at [484, 160] on div "a990d81e3df3e73343efe4d809807ece.pdf" at bounding box center [498, 163] width 100 height 6
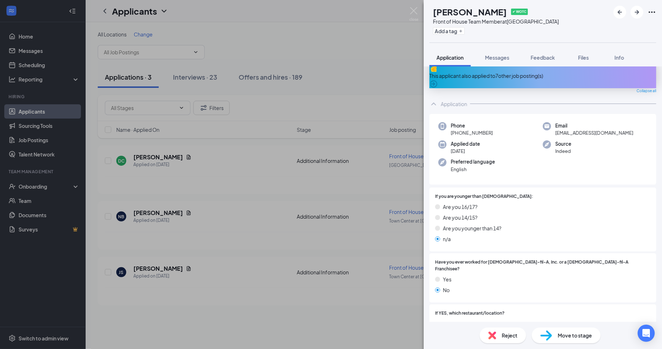
scroll to position [8, 0]
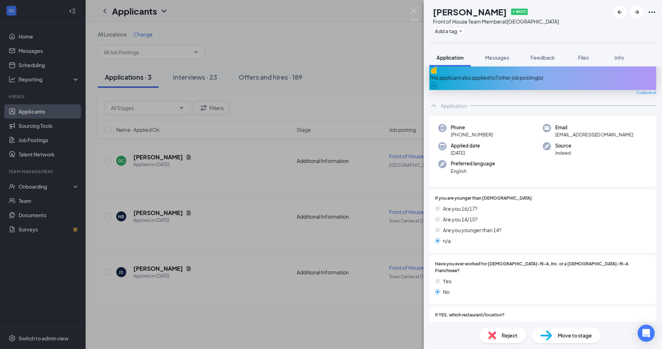
click at [502, 74] on div "This applicant also applied to 7 other job posting(s)" at bounding box center [543, 78] width 227 height 8
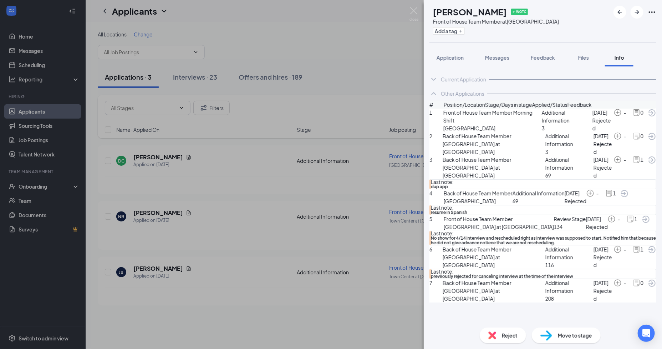
scroll to position [88, 0]
click at [512, 334] on span "Reject" at bounding box center [510, 335] width 16 height 8
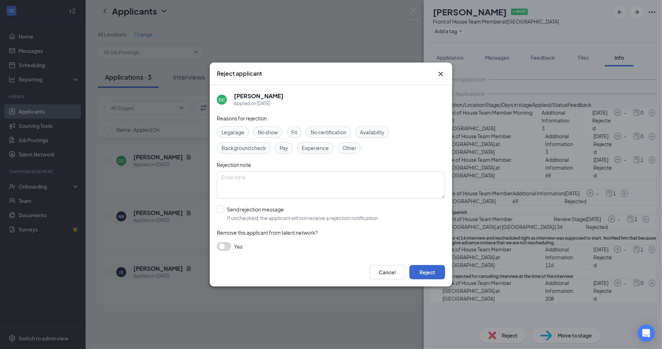
click at [429, 268] on button "Reject" at bounding box center [428, 272] width 36 height 14
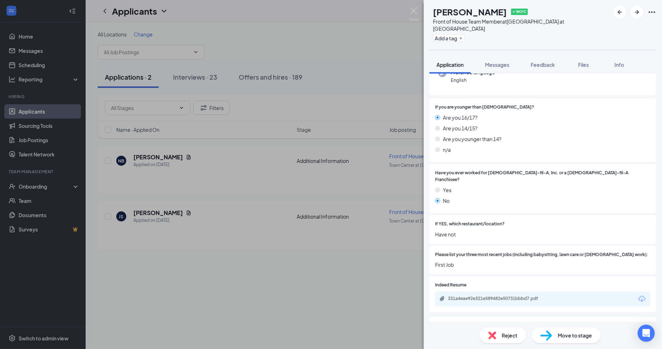
scroll to position [163, 0]
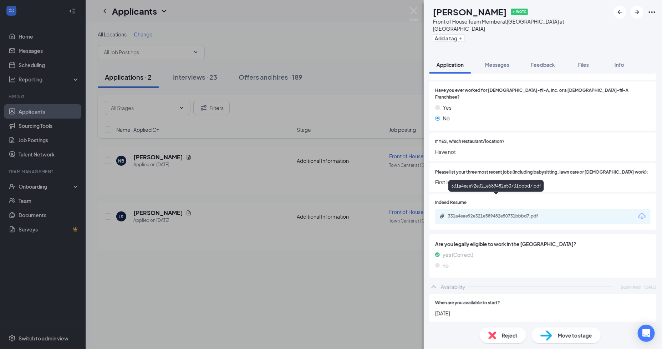
click at [466, 213] on div "331a4eae92e321e589482e50731bbbd7.pdf" at bounding box center [498, 216] width 100 height 6
click at [514, 333] on span "Reject" at bounding box center [510, 335] width 16 height 8
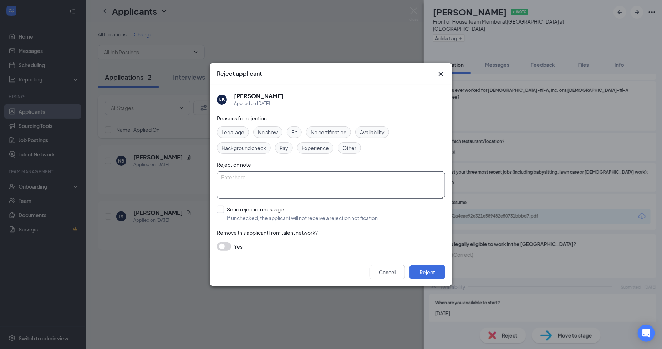
drag, startPoint x: 276, startPoint y: 175, endPoint x: 284, endPoint y: 175, distance: 8.6
click at [276, 175] on textarea at bounding box center [331, 184] width 228 height 27
type textarea "minor out of area, no positions avail"
click at [220, 210] on div at bounding box center [220, 209] width 7 height 7
click at [220, 210] on input "Send rejection message If unchecked, the applicant will not receive a rejection…" at bounding box center [298, 214] width 162 height 16
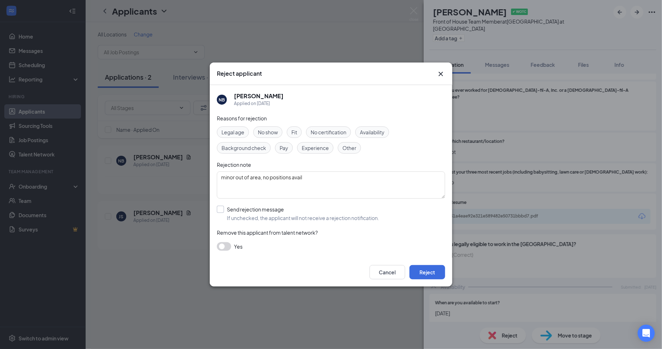
checkbox input "true"
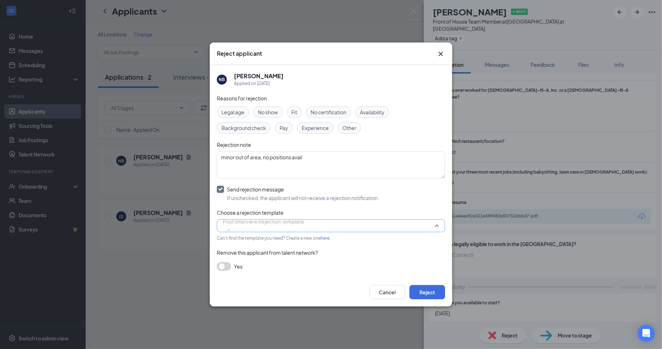
click at [245, 222] on span "Post Interview Rejection Template" at bounding box center [263, 221] width 81 height 11
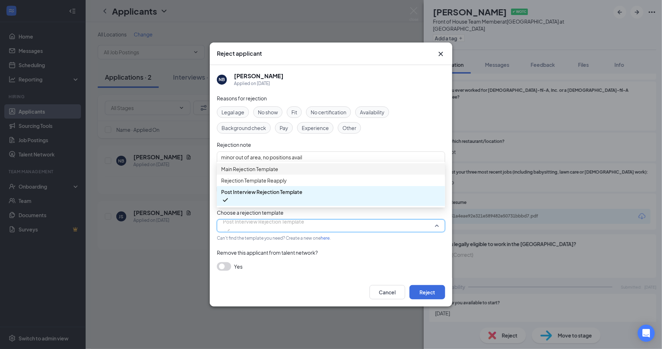
click at [254, 175] on div "Main Rejection Template" at bounding box center [331, 168] width 228 height 11
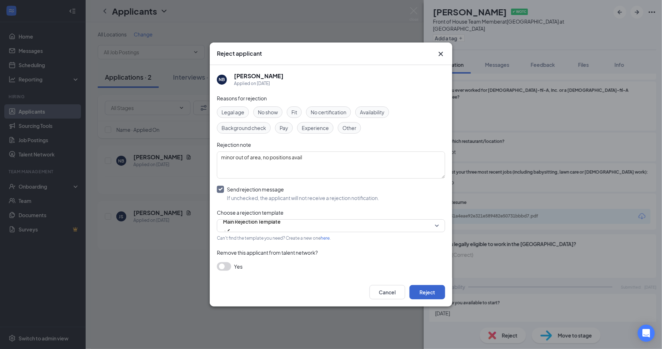
drag, startPoint x: 420, startPoint y: 289, endPoint x: 415, endPoint y: 289, distance: 5.0
click at [420, 289] on button "Reject" at bounding box center [428, 292] width 36 height 14
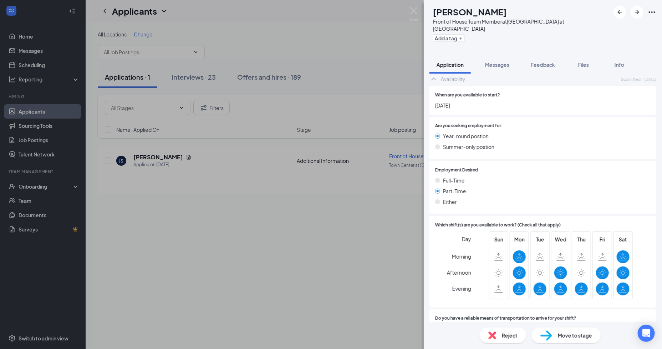
scroll to position [173, 0]
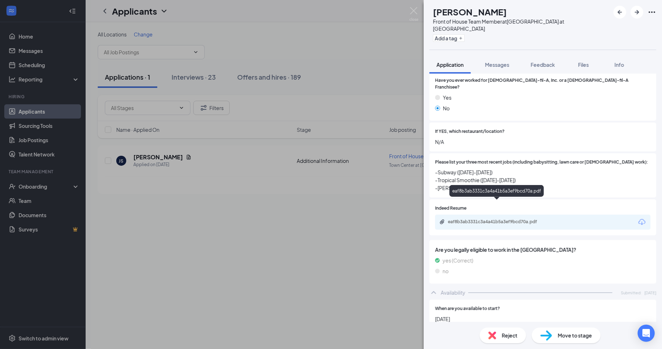
click at [460, 219] on div "eaf8b3ab3331c3a4a41b5a3ef9bcd70a.pdf" at bounding box center [498, 222] width 100 height 6
click at [562, 337] on span "Move to stage" at bounding box center [575, 335] width 34 height 8
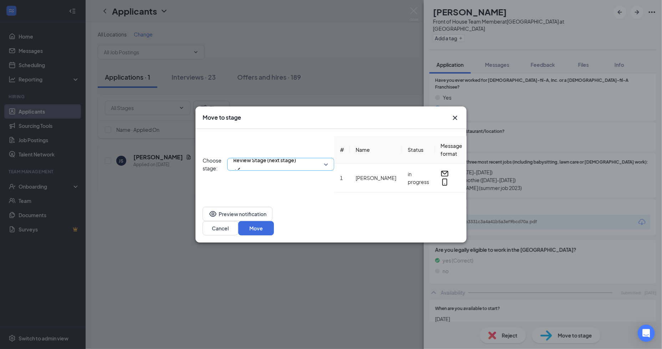
click at [296, 155] on span "Review Stage (next stage)" at bounding box center [264, 160] width 63 height 11
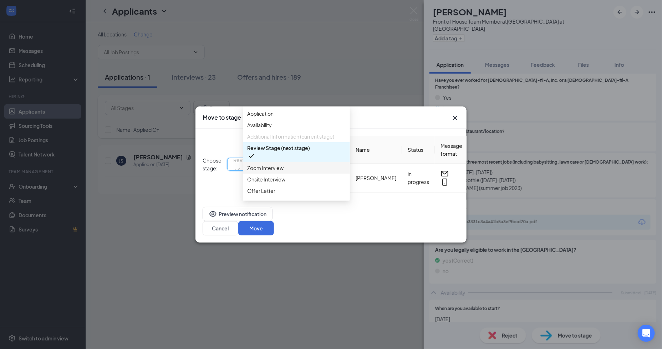
click at [278, 172] on span "Zoom Interview" at bounding box center [265, 168] width 36 height 8
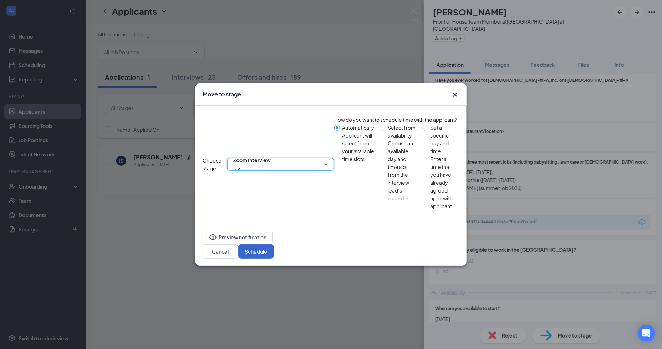
click at [274, 244] on button "Schedule" at bounding box center [256, 251] width 36 height 14
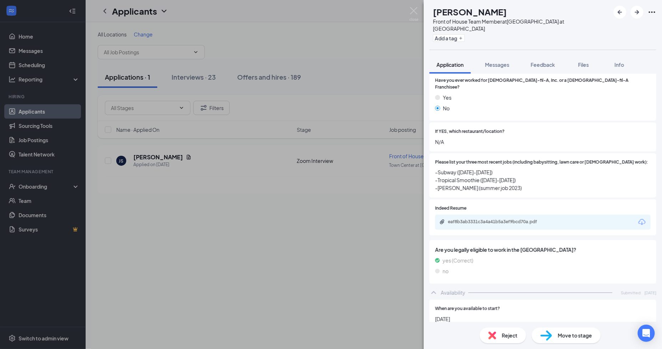
click at [32, 115] on div "JS [PERSON_NAME] Front of House Team Member at [GEOGRAPHIC_DATA] at [GEOGRAPHIC…" at bounding box center [331, 174] width 662 height 349
